Goal: Check status: Check status

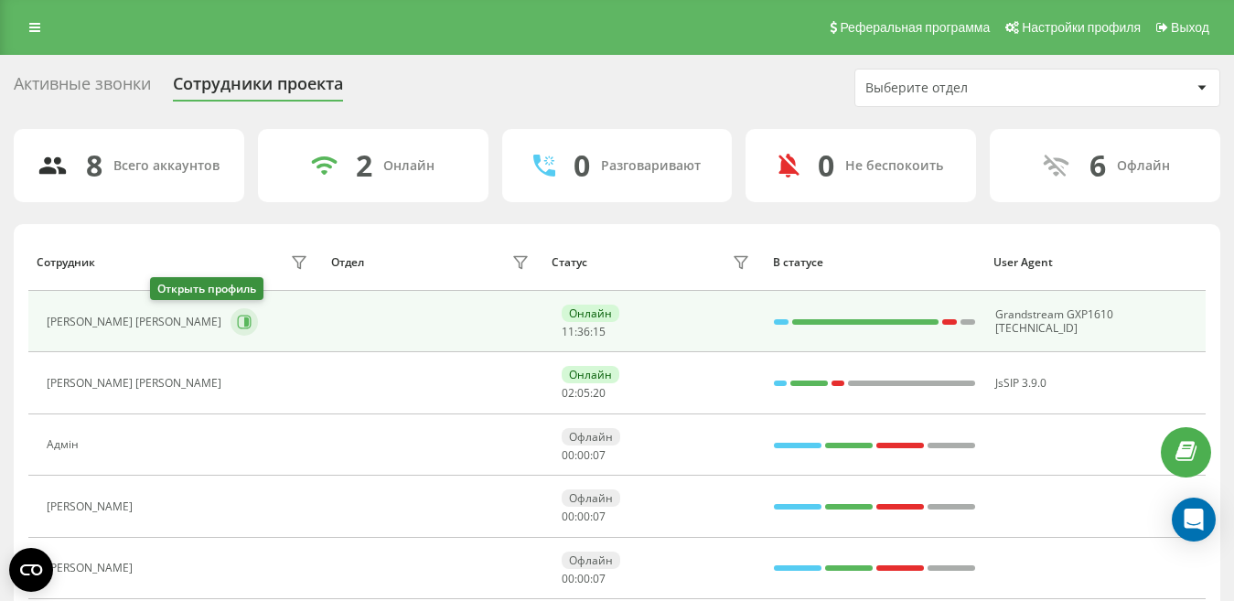
click at [238, 328] on icon at bounding box center [245, 322] width 14 height 14
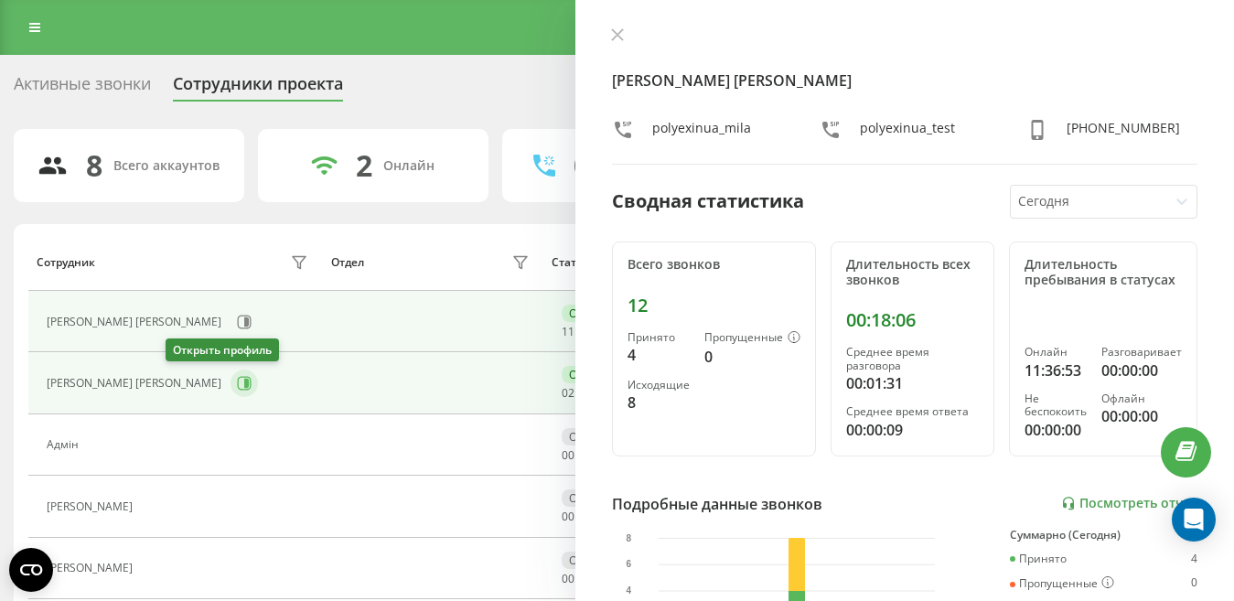
click at [238, 390] on icon at bounding box center [245, 384] width 14 height 14
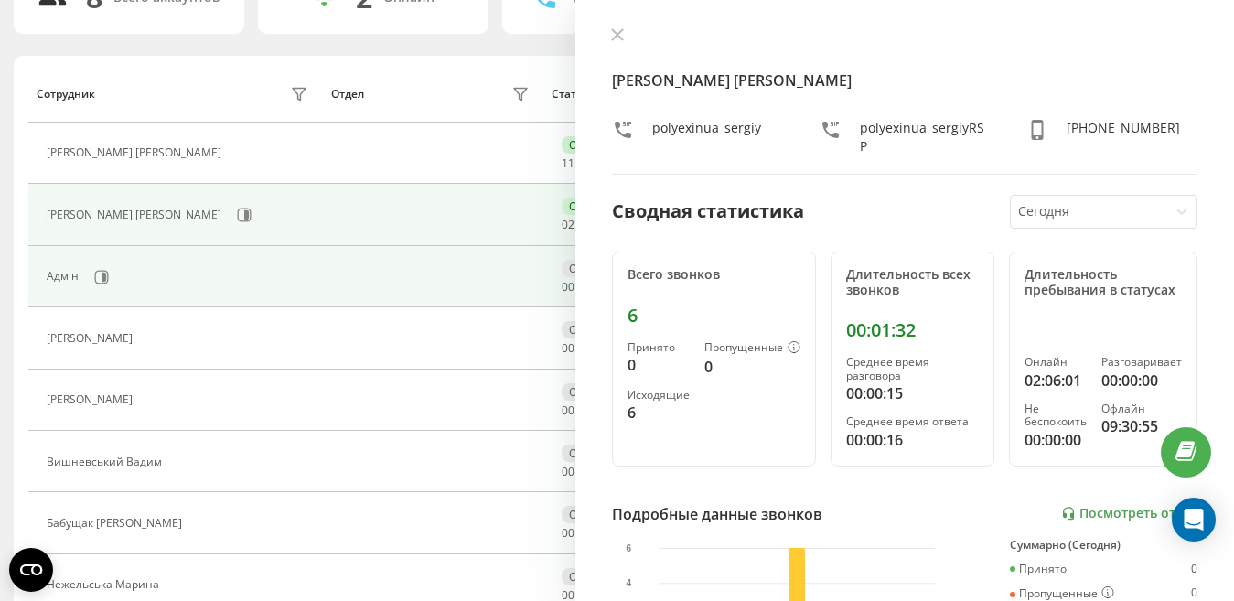
scroll to position [252, 0]
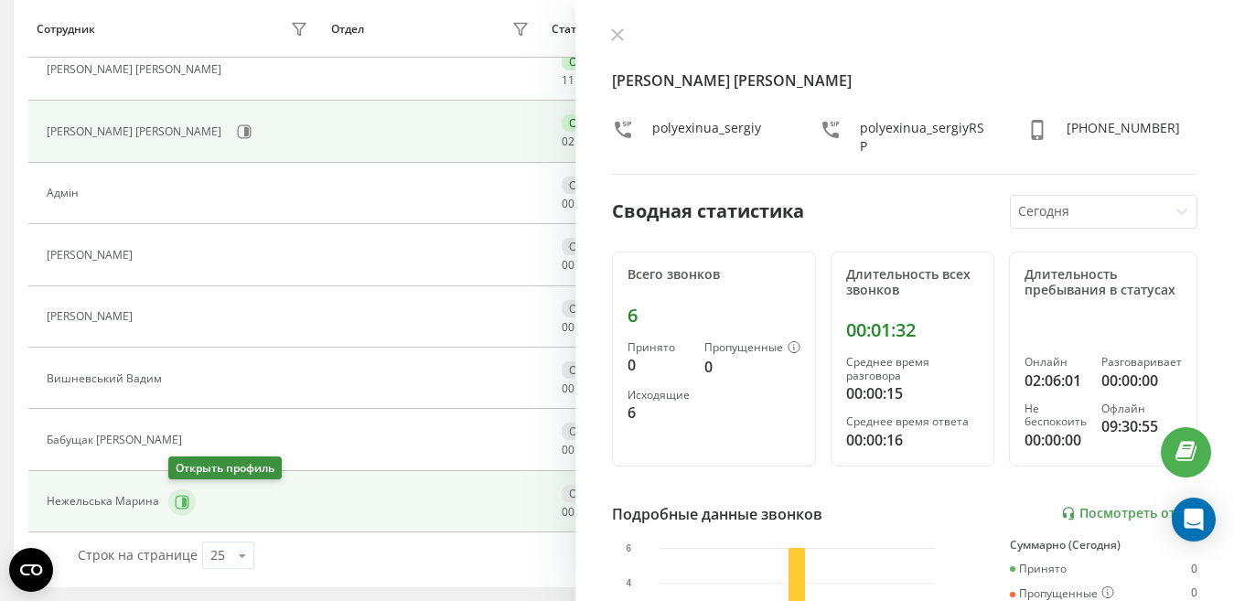
click at [181, 501] on icon at bounding box center [182, 502] width 15 height 15
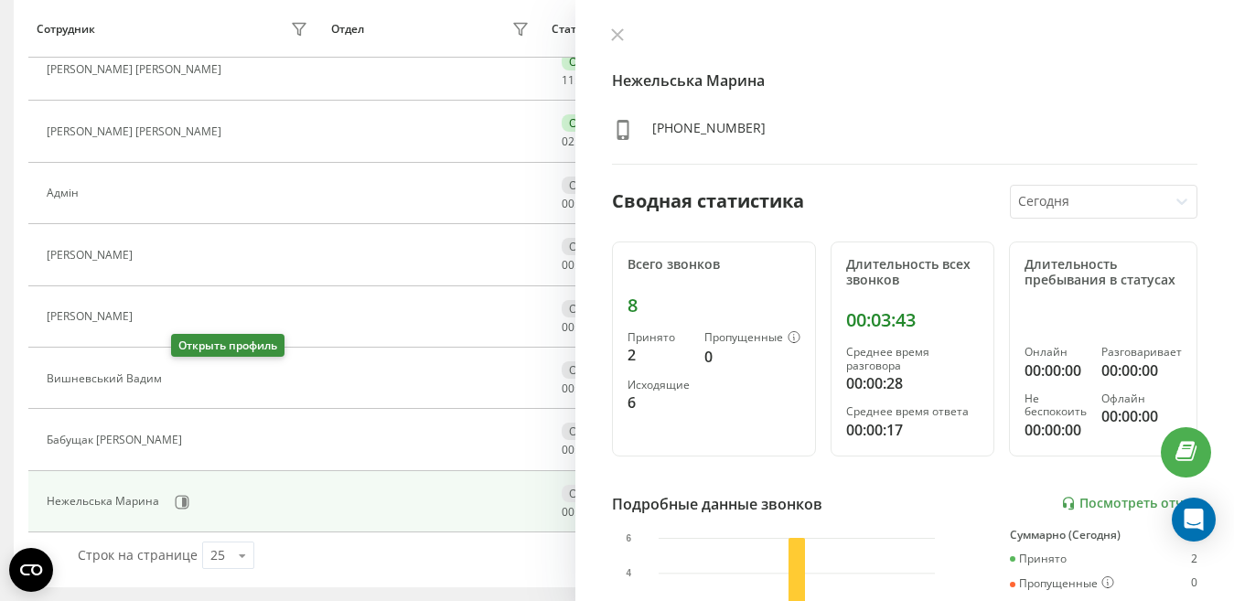
drag, startPoint x: 174, startPoint y: 379, endPoint x: 201, endPoint y: 342, distance: 45.8
click at [175, 378] on button at bounding box center [182, 381] width 22 height 26
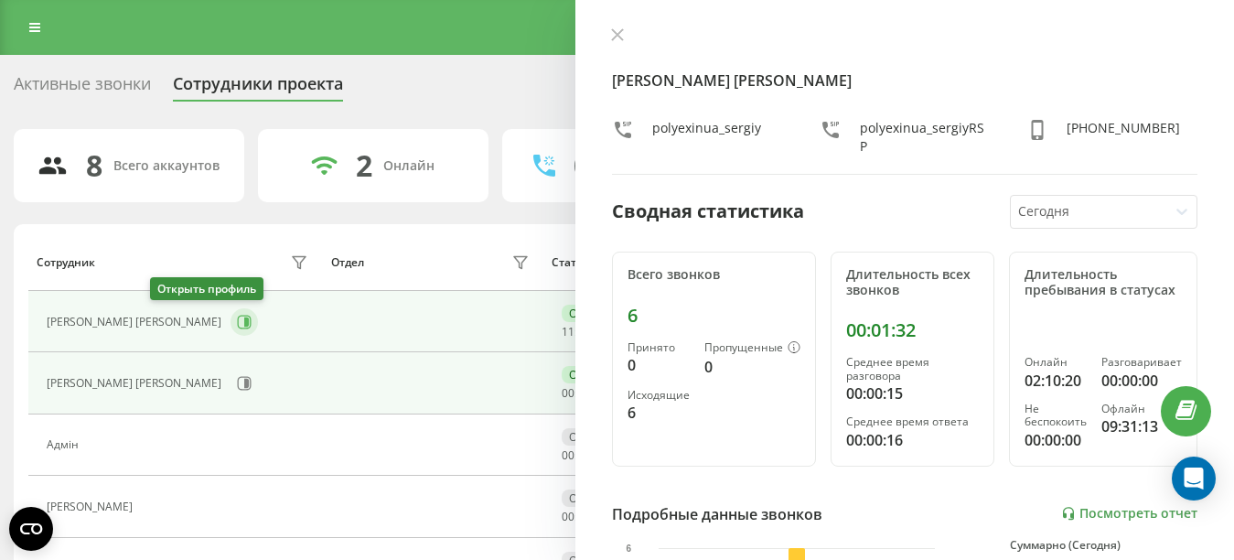
click at [238, 329] on icon at bounding box center [245, 322] width 14 height 14
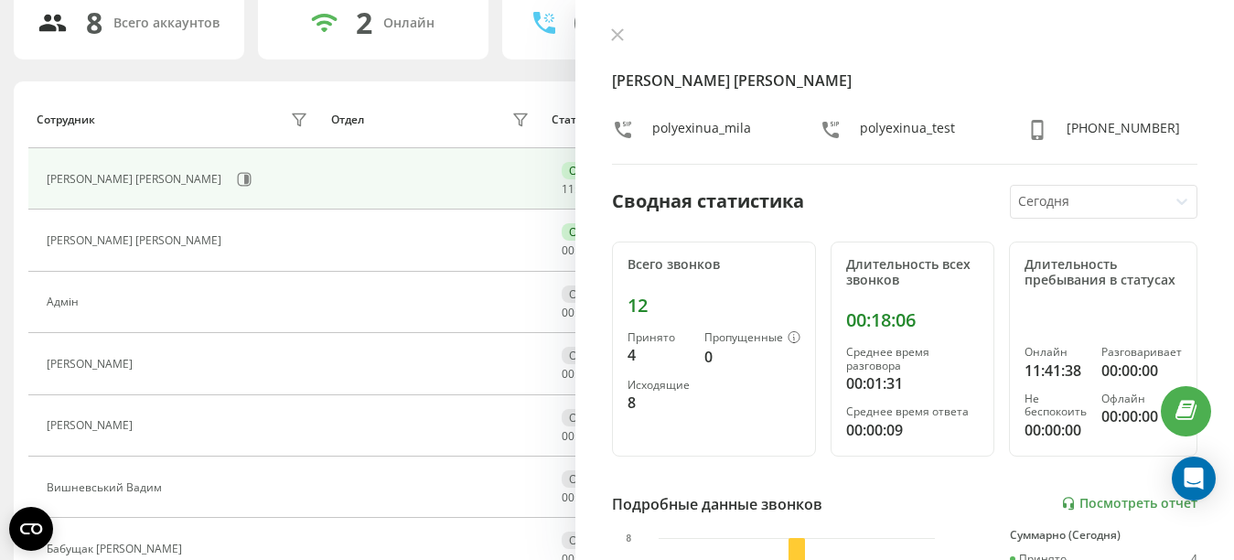
scroll to position [275, 0]
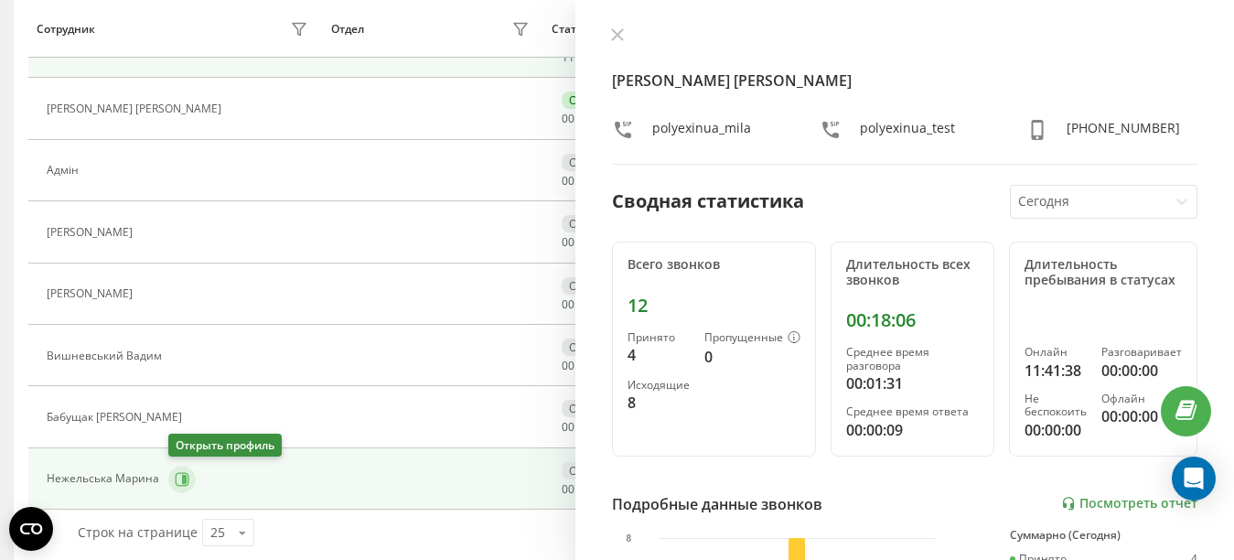
click at [186, 477] on icon at bounding box center [184, 478] width 5 height 9
